Goal: Transaction & Acquisition: Purchase product/service

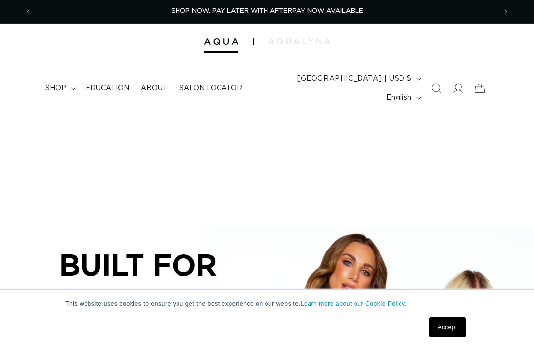
click at [69, 82] on summary "shop" at bounding box center [60, 88] width 40 height 21
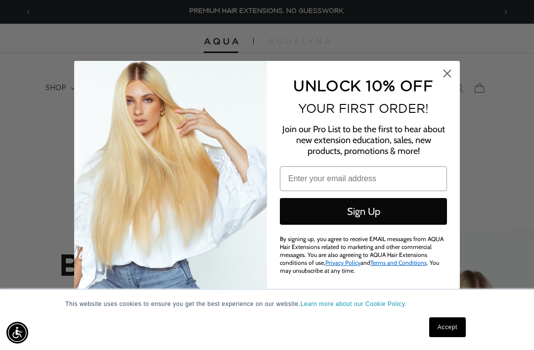
click at [449, 75] on circle "Close dialog" at bounding box center [447, 73] width 16 height 16
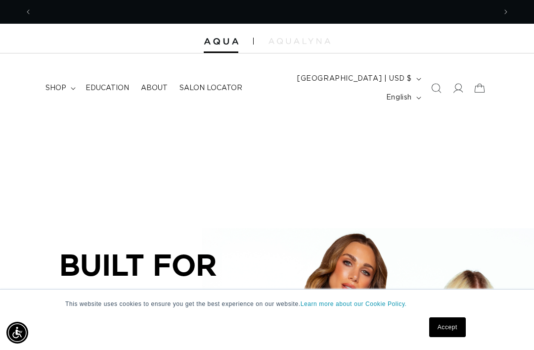
scroll to position [0, 464]
click at [51, 84] on span "shop" at bounding box center [56, 88] width 21 height 9
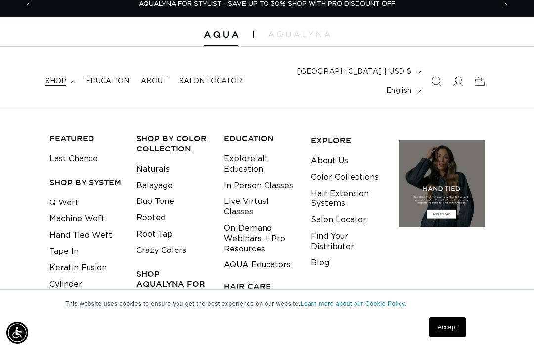
scroll to position [13, 0]
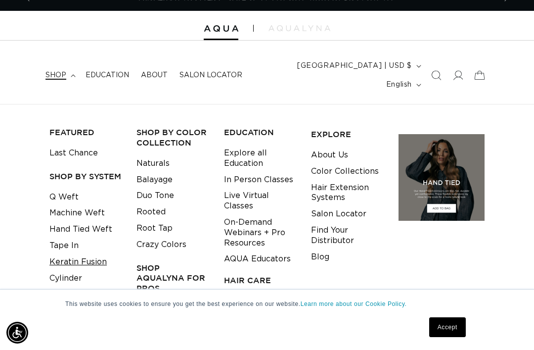
click at [88, 254] on link "Keratin Fusion" at bounding box center [77, 262] width 57 height 16
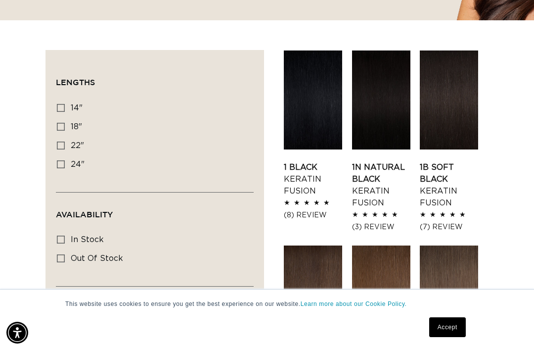
scroll to position [0, 928]
click at [57, 141] on input "22" 22" (34 products)" at bounding box center [61, 145] width 8 height 8
checkbox input "true"
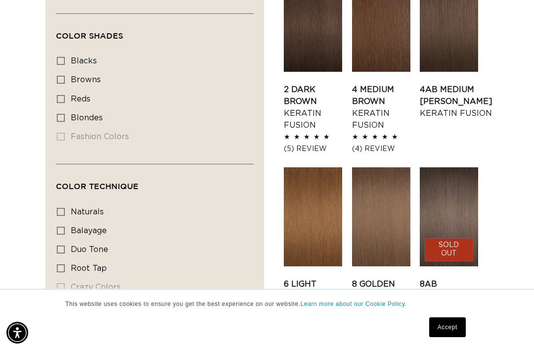
scroll to position [0, 928]
click at [93, 259] on label "root tap root tap (6 products)" at bounding box center [152, 268] width 190 height 19
click at [65, 264] on input "root tap root tap (6 products)" at bounding box center [61, 268] width 8 height 8
checkbox input "true"
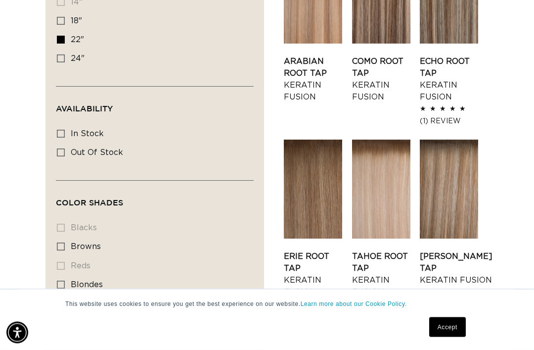
scroll to position [426, 0]
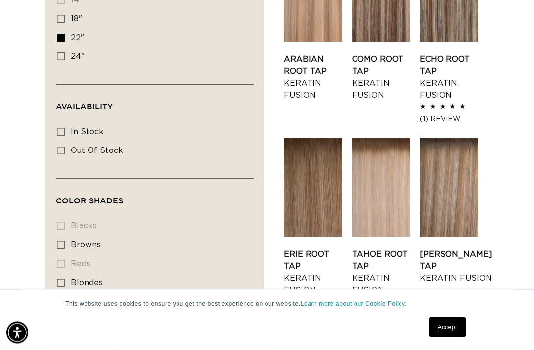
click at [66, 274] on label "blondes blondes (6 products)" at bounding box center [152, 283] width 190 height 19
click at [65, 279] on input "blondes blondes (6 products)" at bounding box center [61, 283] width 8 height 8
checkbox input "true"
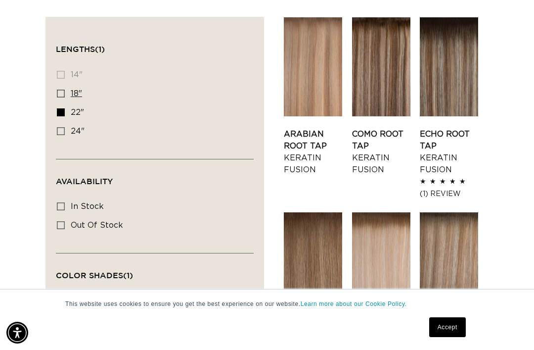
click at [59, 85] on label "18" 18" (6 products)" at bounding box center [152, 94] width 190 height 19
click at [59, 90] on input "18" 18" (6 products)" at bounding box center [61, 94] width 8 height 8
checkbox input "true"
click at [67, 122] on label "24" 24" (6 products)" at bounding box center [152, 131] width 190 height 19
click at [65, 127] on input "24" 24" (6 products)" at bounding box center [61, 131] width 8 height 8
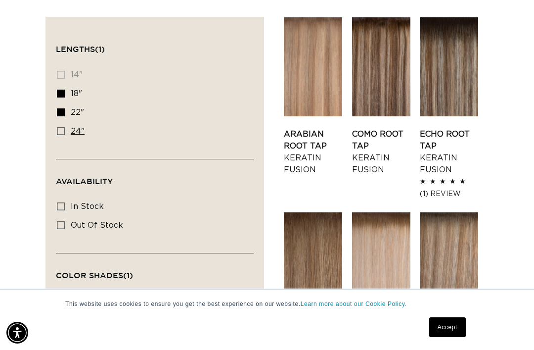
checkbox input "true"
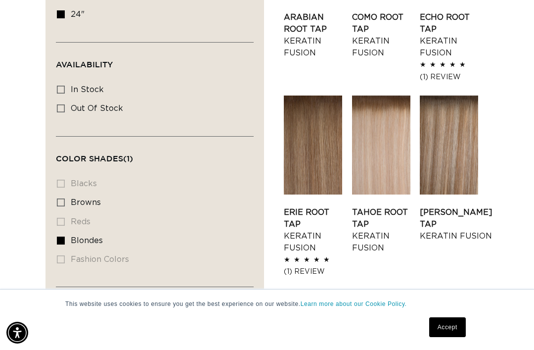
click at [111, 250] on li "fashion colors fashion colors (0 products)" at bounding box center [152, 259] width 190 height 19
click at [66, 232] on label "blondes blondes (6 products)" at bounding box center [152, 241] width 190 height 19
click at [65, 236] on input "blondes blondes (6 products)" at bounding box center [61, 240] width 8 height 8
checkbox input "false"
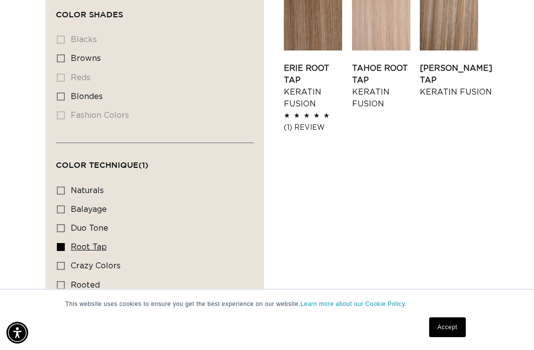
click at [69, 238] on label "root tap root tap (6 products)" at bounding box center [152, 247] width 190 height 19
click at [65, 243] on input "root tap root tap (6 products)" at bounding box center [61, 247] width 8 height 8
checkbox input "false"
click at [70, 257] on label "crazy colors crazy colors (8 products)" at bounding box center [152, 266] width 190 height 19
click at [65, 262] on input "crazy colors crazy colors (8 products)" at bounding box center [61, 266] width 8 height 8
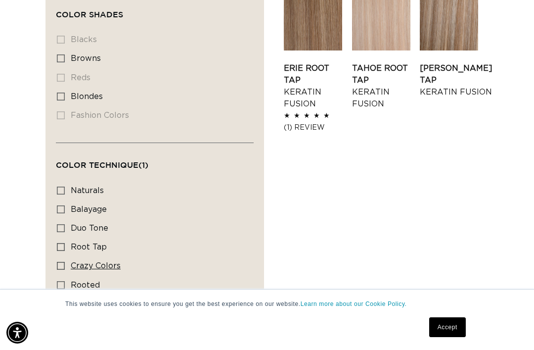
checkbox input "true"
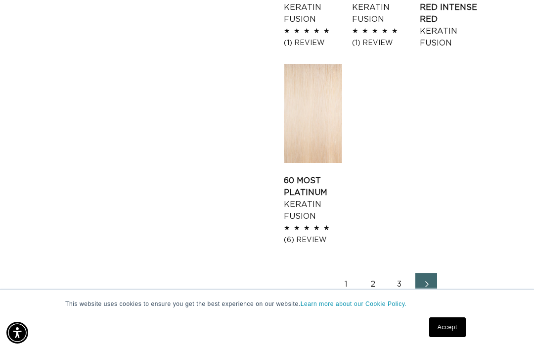
click at [371, 273] on link "2" at bounding box center [373, 284] width 22 height 22
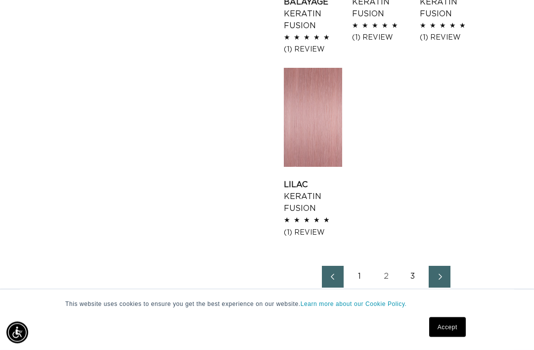
scroll to position [1287, 0]
click at [412, 266] on link "3" at bounding box center [413, 277] width 22 height 22
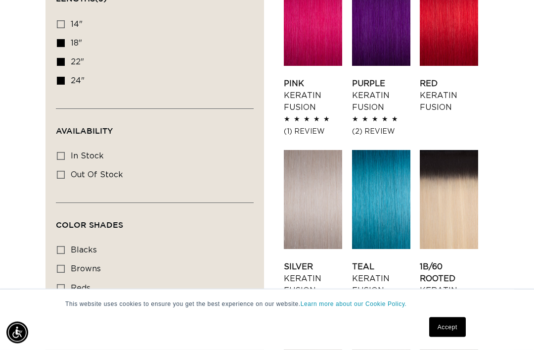
scroll to position [403, 0]
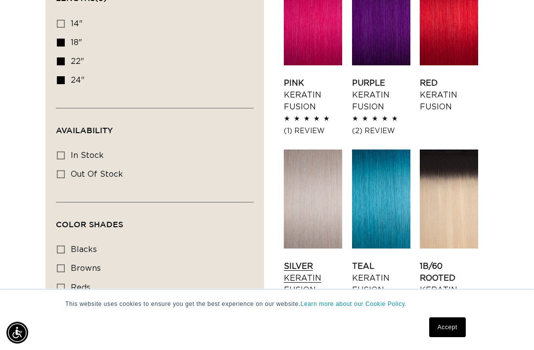
click at [311, 260] on link "Silver Keratin Fusion" at bounding box center [313, 278] width 58 height 36
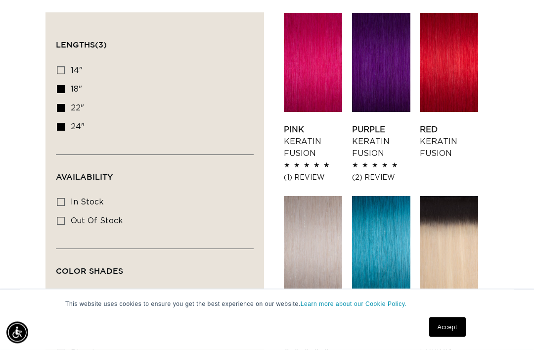
scroll to position [355, 0]
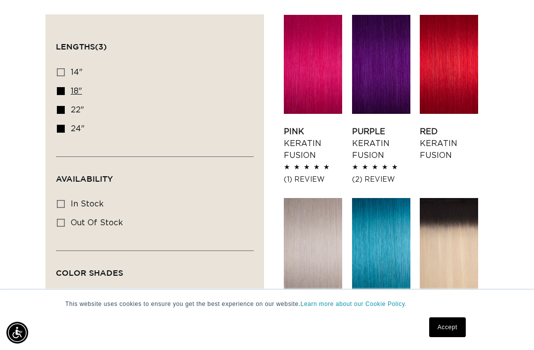
click at [57, 87] on input "18" 18" (47 products)" at bounding box center [61, 91] width 8 height 8
checkbox input "false"
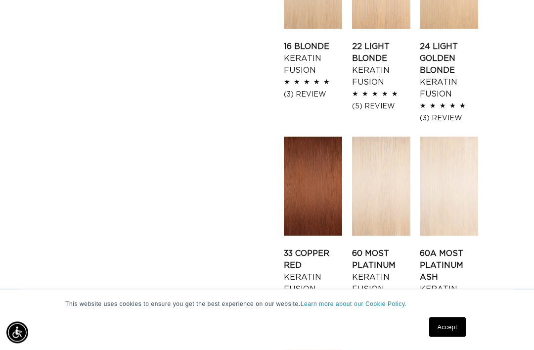
scroll to position [1024, 0]
click at [456, 247] on link "60A Most Platinum Ash Keratin Fusion" at bounding box center [449, 276] width 58 height 59
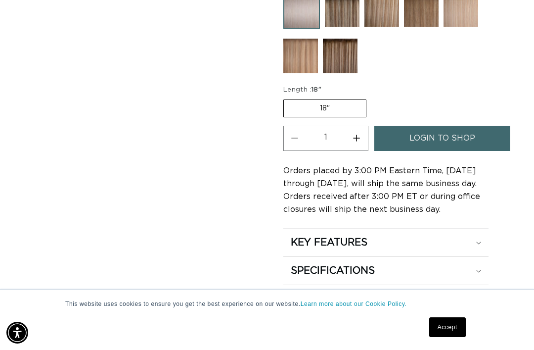
click at [335, 99] on label "18" Variant sold out or unavailable" at bounding box center [324, 108] width 83 height 18
click at [286, 97] on input "18" Variant sold out or unavailable" at bounding box center [286, 97] width 0 height 0
click at [348, 105] on label "18" Variant sold out or unavailable" at bounding box center [324, 108] width 83 height 18
click at [286, 98] on input "18" Variant sold out or unavailable" at bounding box center [286, 97] width 0 height 0
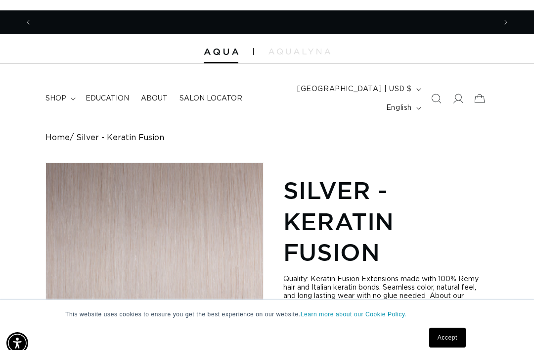
scroll to position [0, 464]
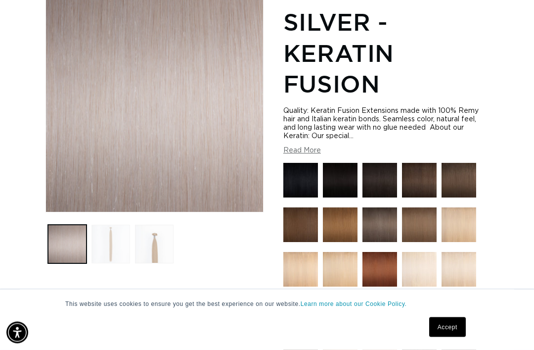
click at [114, 225] on button "Load image 2 in gallery view" at bounding box center [111, 244] width 39 height 39
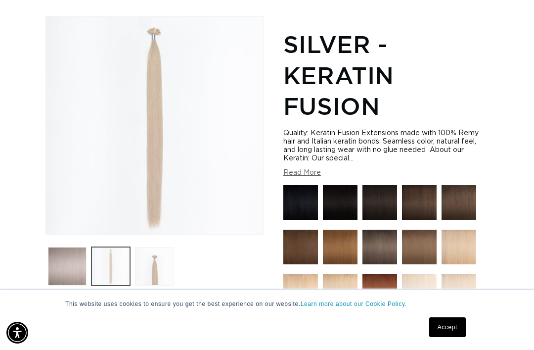
scroll to position [0, 928]
click at [142, 256] on button "Load image 3 in gallery view" at bounding box center [154, 266] width 39 height 39
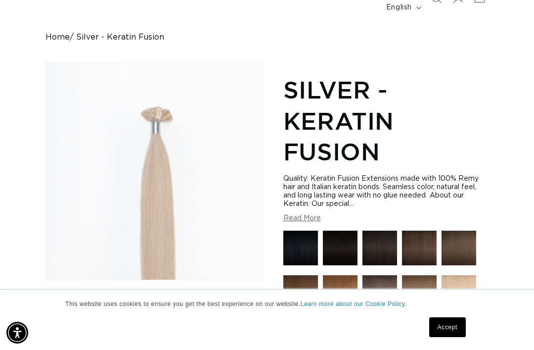
scroll to position [0, 0]
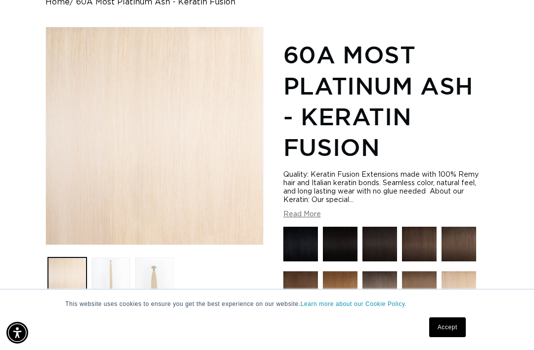
scroll to position [123, 0]
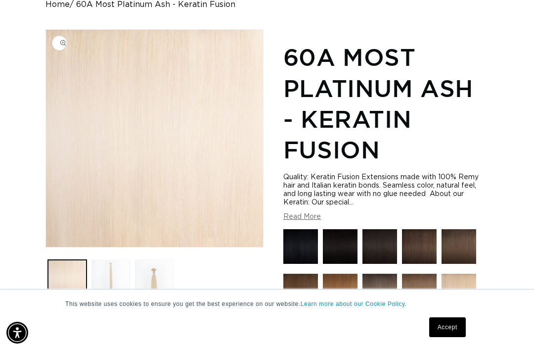
click at [46, 247] on button "Open media 1 in modal" at bounding box center [46, 247] width 0 height 0
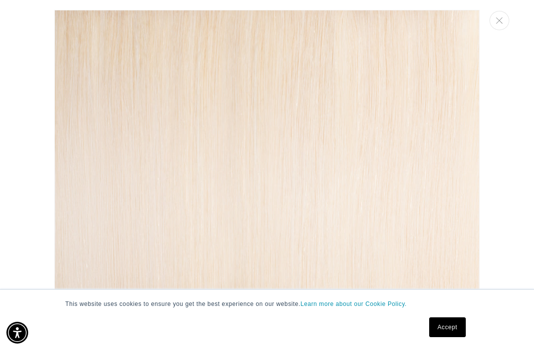
scroll to position [0, 928]
click at [528, 33] on div "Media gallery" at bounding box center [267, 175] width 534 height 350
click at [506, 21] on button "Close" at bounding box center [500, 20] width 20 height 19
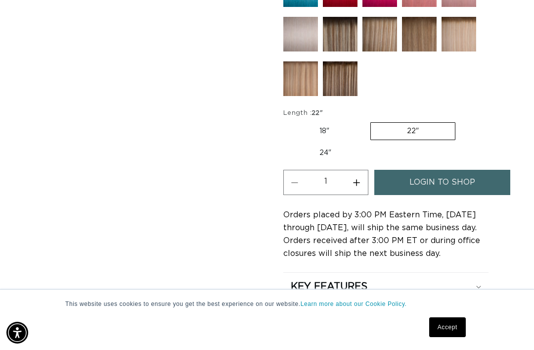
scroll to position [0, 928]
click at [456, 172] on span "login to shop" at bounding box center [443, 182] width 66 height 25
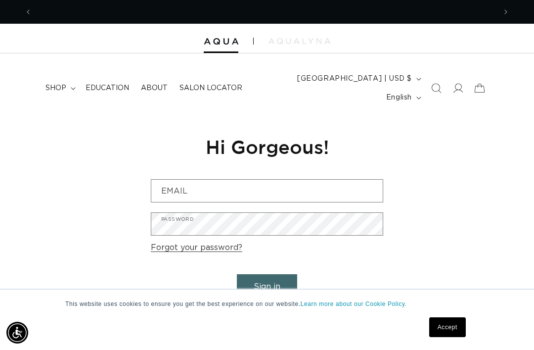
scroll to position [0, 464]
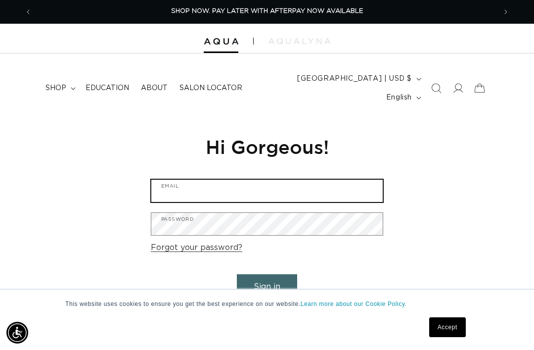
click at [315, 180] on input "Email" at bounding box center [267, 191] width 232 height 22
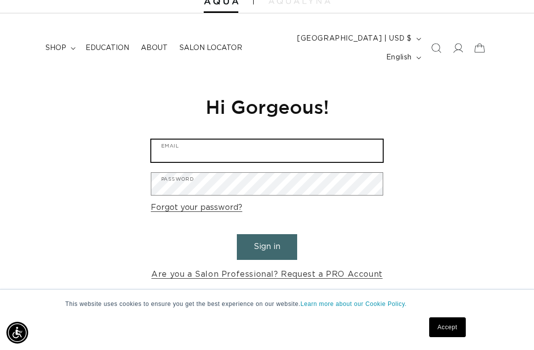
scroll to position [38, 0]
